Goal: Task Accomplishment & Management: Complete application form

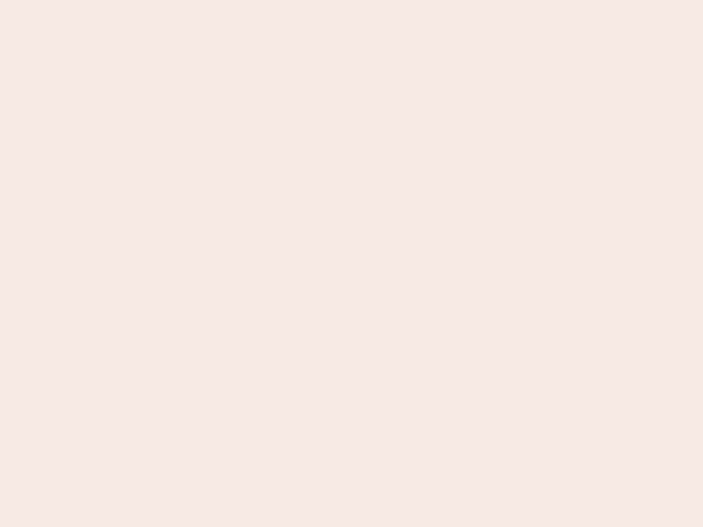
click at [351, 264] on nb-app "Almost there Thank you for registering for Newbook. Your account is under revie…" at bounding box center [351, 263] width 703 height 527
click at [351, 0] on nb-app "Almost there Thank you for registering for Newbook. Your account is under revie…" at bounding box center [351, 263] width 703 height 527
click at [376, 0] on nb-app "Almost there Thank you for registering for Newbook. Your account is under revie…" at bounding box center [351, 263] width 703 height 527
click at [351, 264] on nb-app "Almost there Thank you for registering for Newbook. Your account is under revie…" at bounding box center [351, 263] width 703 height 527
click at [351, 0] on nb-app "Almost there Thank you for registering for Newbook. Your account is under revie…" at bounding box center [351, 263] width 703 height 527
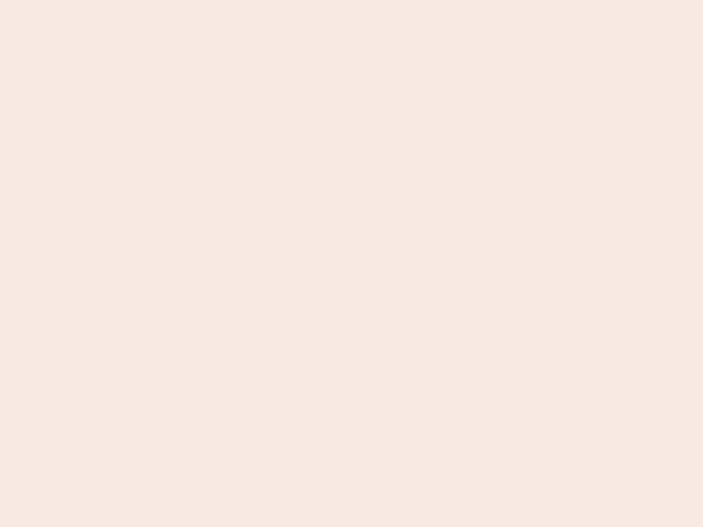
click at [245, 0] on nb-app "Almost there Thank you for registering for Newbook. Your account is under revie…" at bounding box center [351, 263] width 703 height 527
click at [351, 264] on nb-app "Almost there Thank you for registering for Newbook. Your account is under revie…" at bounding box center [351, 263] width 703 height 527
click at [351, 0] on nb-app "Almost there Thank you for registering for Newbook. Your account is under revie…" at bounding box center [351, 263] width 703 height 527
click at [245, 0] on nb-app "Almost there Thank you for registering for Newbook. Your account is under revie…" at bounding box center [351, 263] width 703 height 527
click at [351, 264] on nb-app "Almost there Thank you for registering for Newbook. Your account is under revie…" at bounding box center [351, 263] width 703 height 527
